Goal: Transaction & Acquisition: Obtain resource

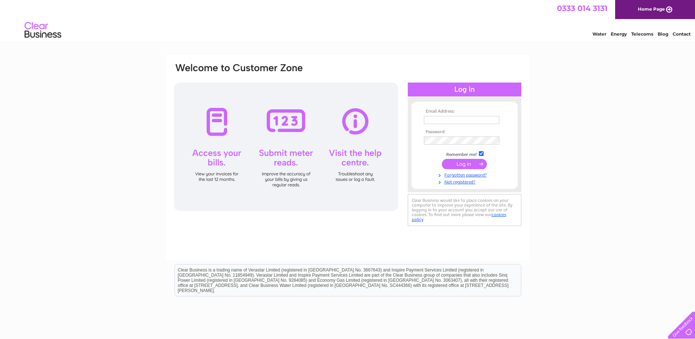
type input "[EMAIL_ADDRESS][DOMAIN_NAME]"
click at [471, 161] on input "submit" at bounding box center [464, 164] width 45 height 10
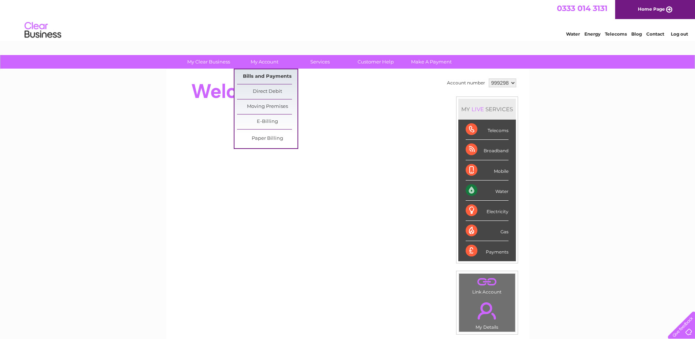
click at [266, 77] on link "Bills and Payments" at bounding box center [267, 76] width 60 height 15
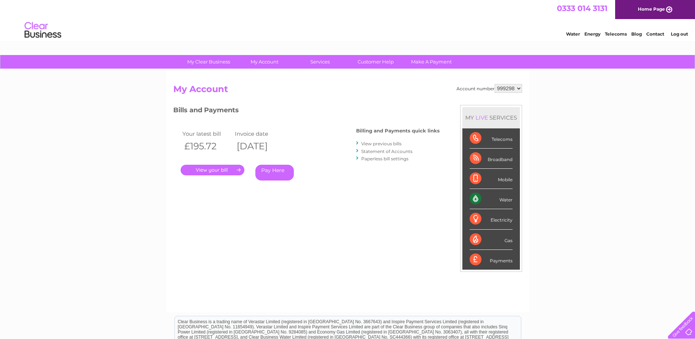
click at [215, 169] on link "." at bounding box center [213, 170] width 64 height 11
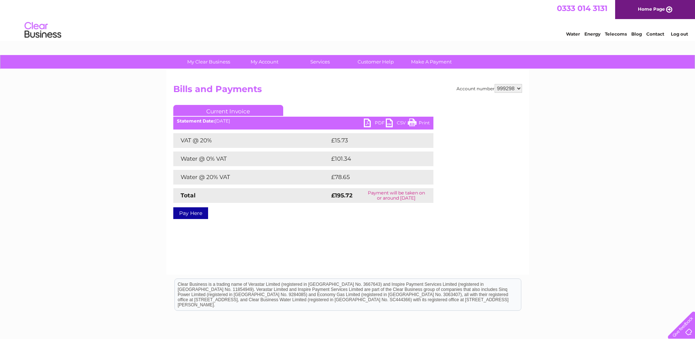
click at [374, 118] on ul "Current Invoice" at bounding box center [303, 112] width 260 height 14
click at [373, 120] on link "PDF" at bounding box center [375, 123] width 22 height 11
